Goal: Navigation & Orientation: Find specific page/section

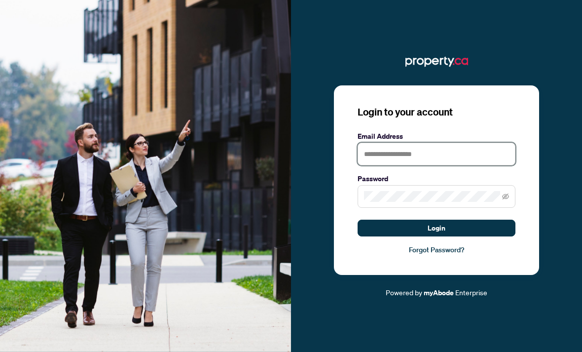
click at [447, 165] on input "text" at bounding box center [437, 154] width 158 height 23
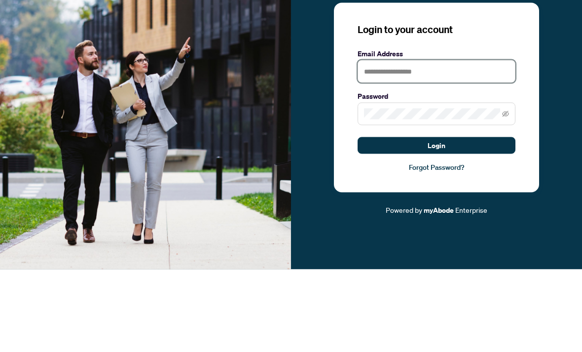
type input "**********"
click at [437, 219] on button "Login" at bounding box center [437, 227] width 158 height 17
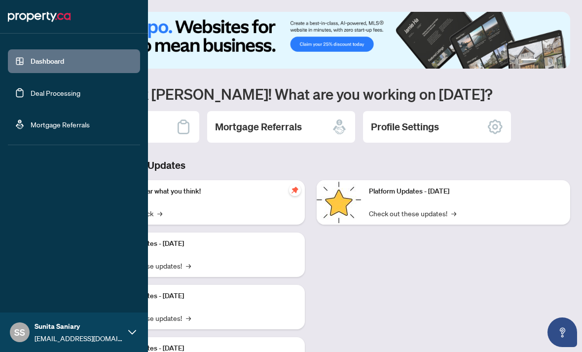
click at [76, 124] on link "Mortgage Referrals" at bounding box center [60, 124] width 59 height 9
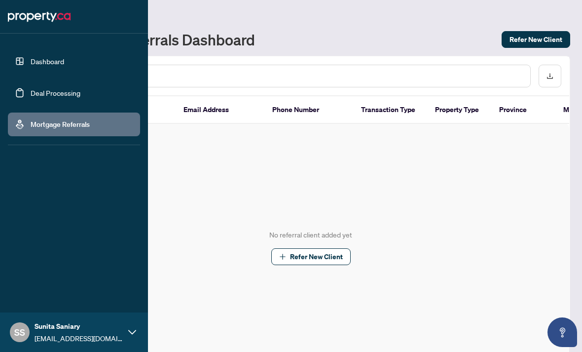
click at [78, 94] on link "Deal Processing" at bounding box center [56, 92] width 50 height 9
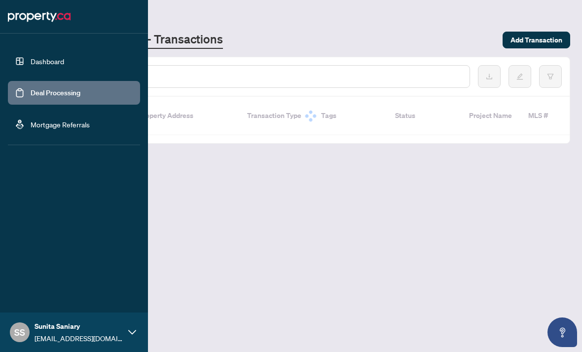
click at [64, 61] on link "Dashboard" at bounding box center [48, 61] width 34 height 9
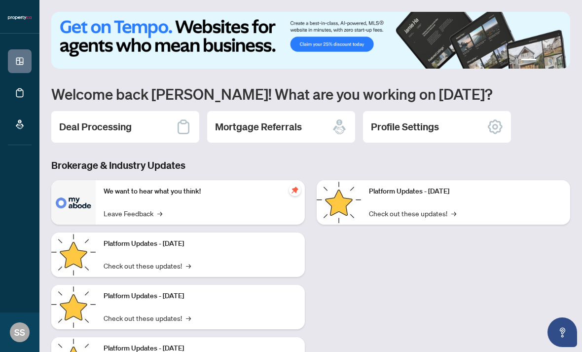
click at [249, 158] on h3 "Brokerage & Industry Updates" at bounding box center [310, 165] width 519 height 14
click at [257, 182] on div "We want to hear what you think! Leave Feedback →" at bounding box center [200, 202] width 209 height 44
click at [303, 127] on div "Mortgage Referrals" at bounding box center [281, 127] width 148 height 32
